Goal: Navigation & Orientation: Understand site structure

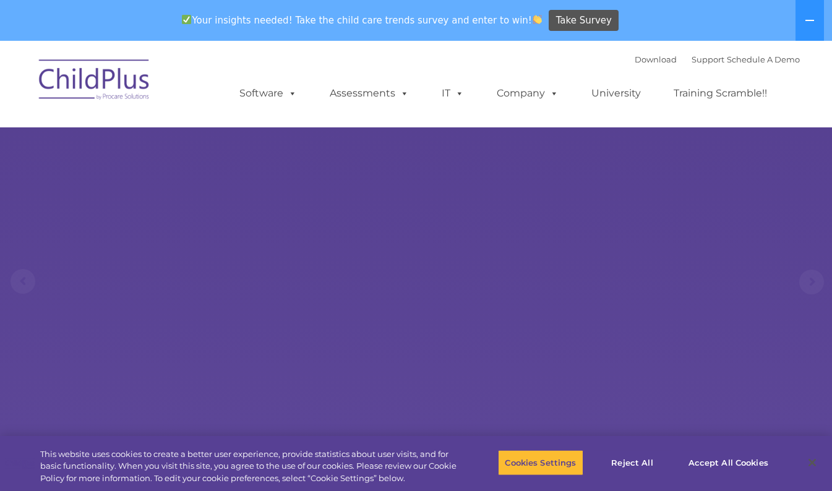
select select "MEDIUM"
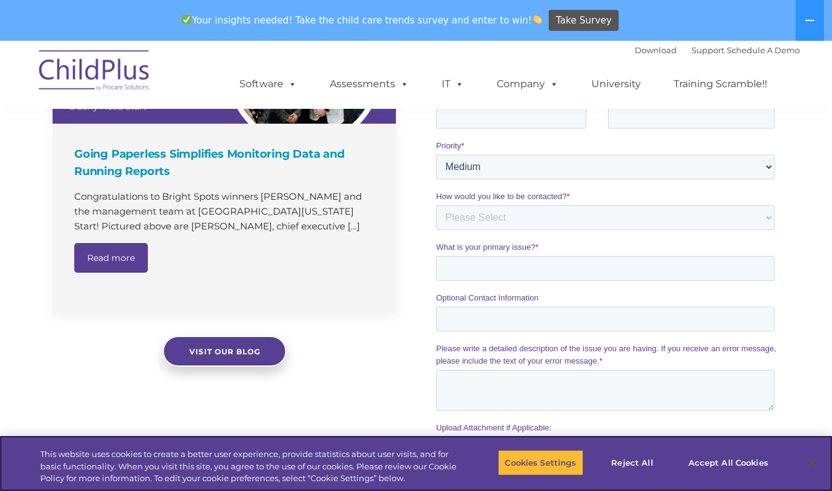
scroll to position [1376, 0]
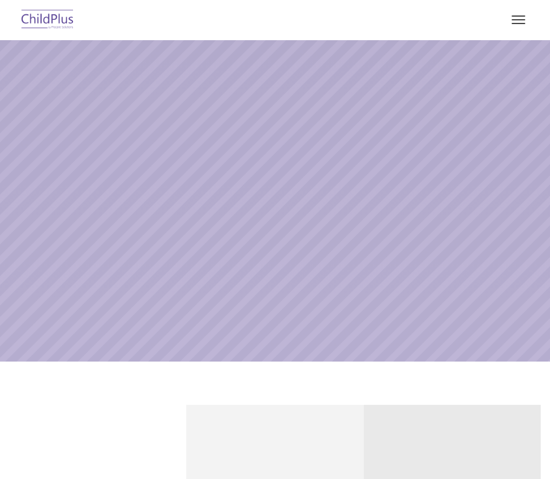
select select "MEDIUM"
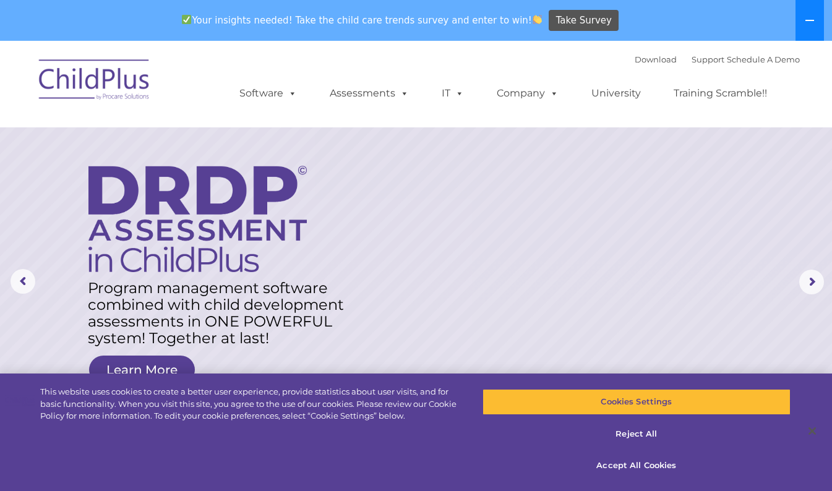
click at [549, 24] on icon at bounding box center [810, 20] width 10 height 10
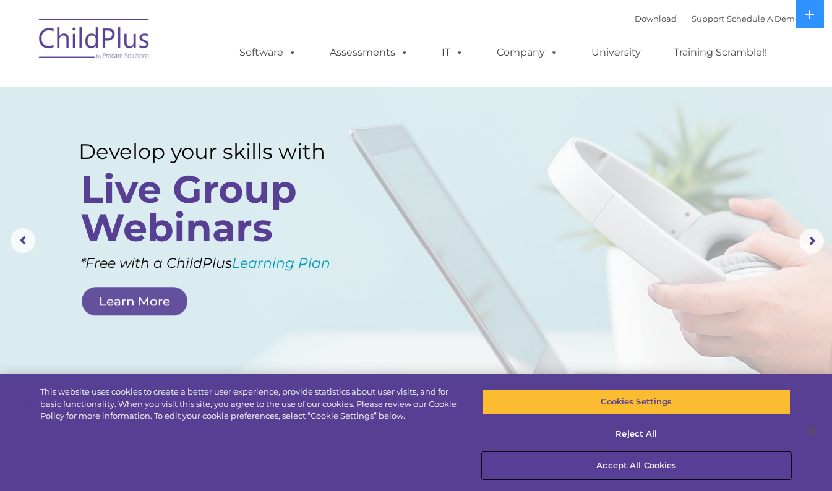
click at [549, 466] on button "Accept All Cookies" at bounding box center [636, 466] width 308 height 26
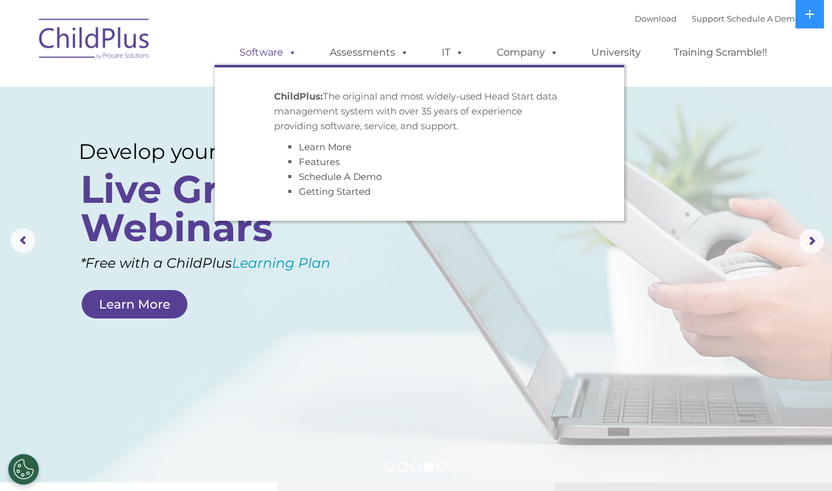
click at [286, 53] on span at bounding box center [290, 52] width 14 height 12
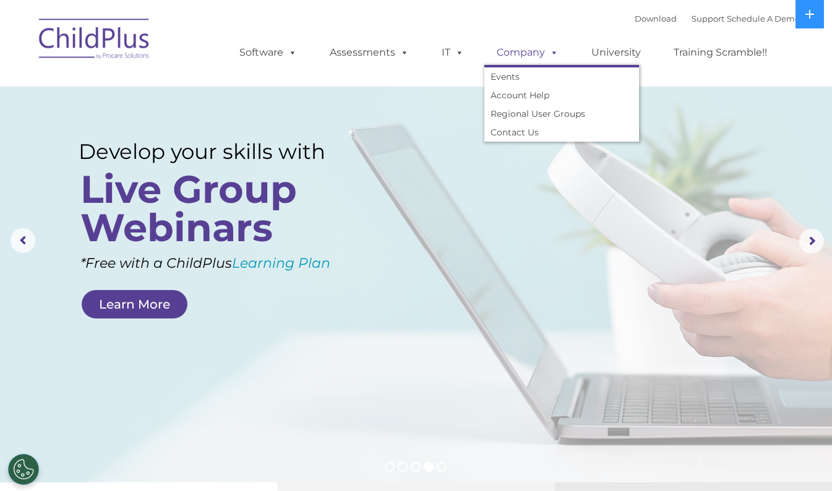
click at [532, 41] on link "Company" at bounding box center [527, 52] width 87 height 25
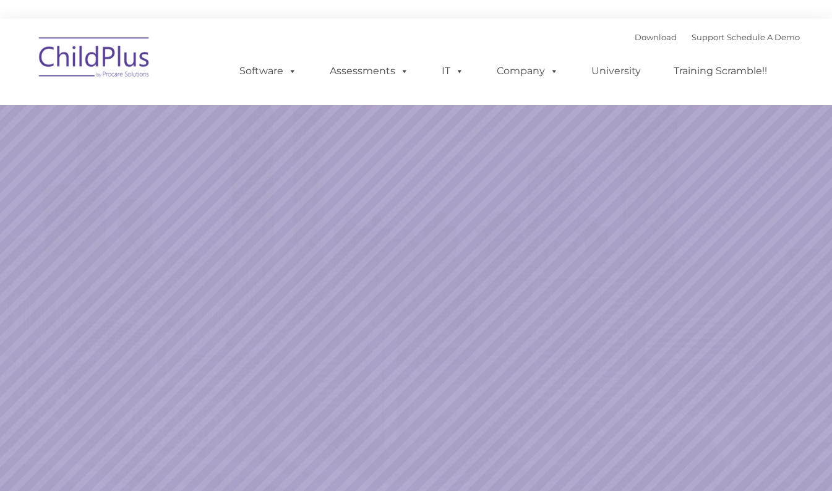
select select "MEDIUM"
